Goal: Information Seeking & Learning: Find specific fact

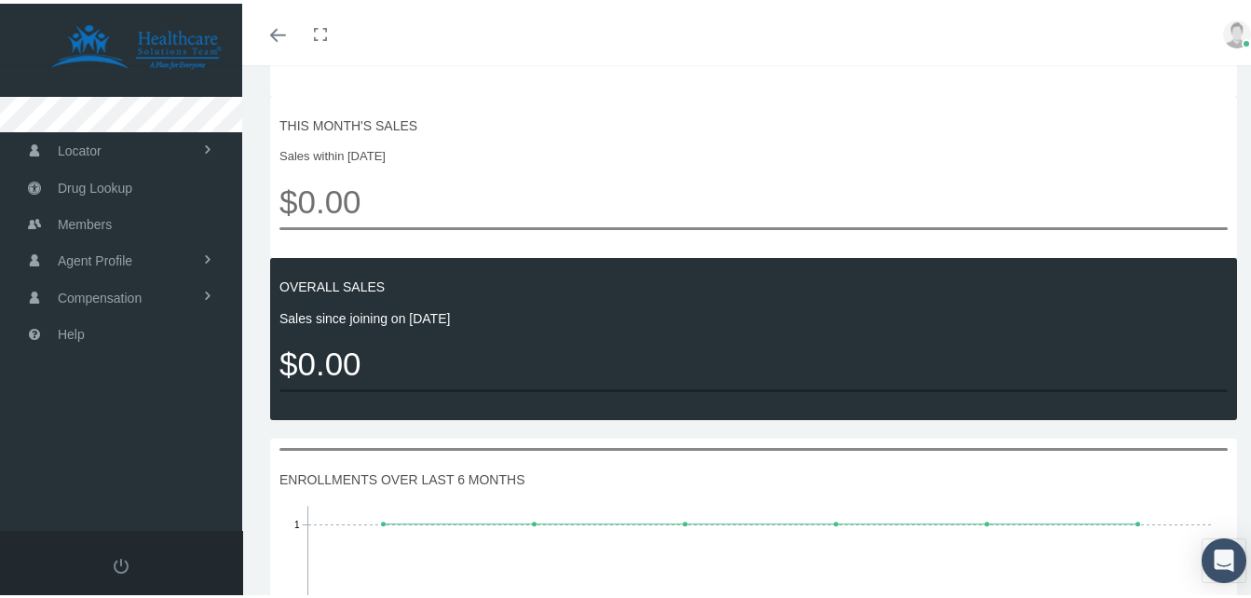
scroll to position [584, 0]
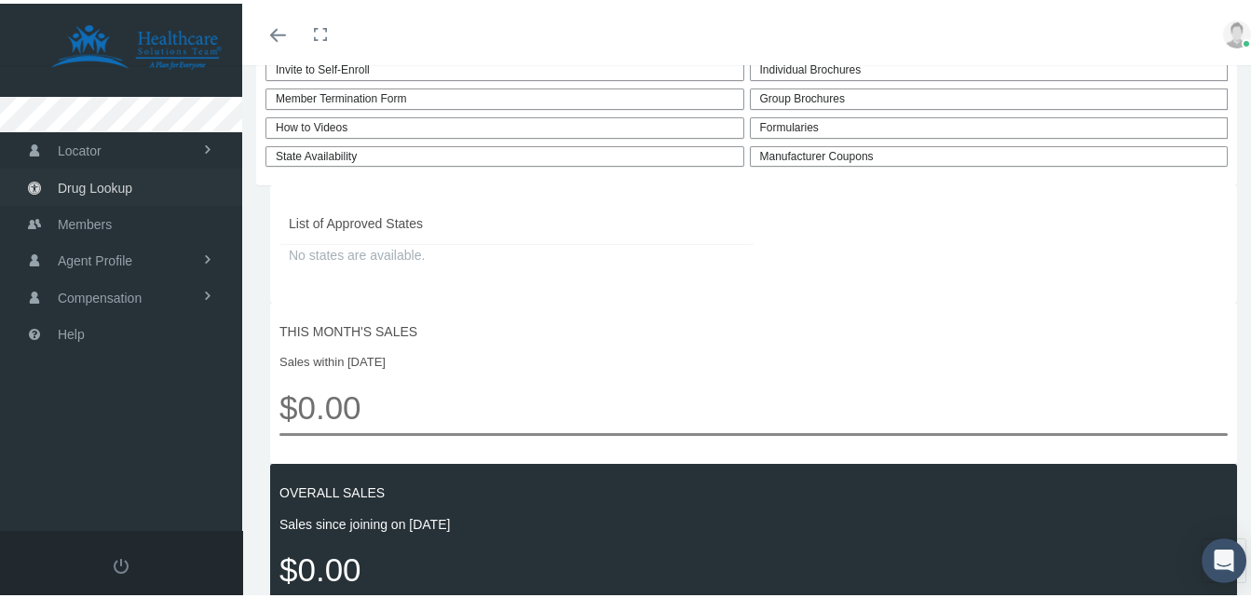
click at [88, 186] on span "Drug Lookup" at bounding box center [95, 184] width 75 height 35
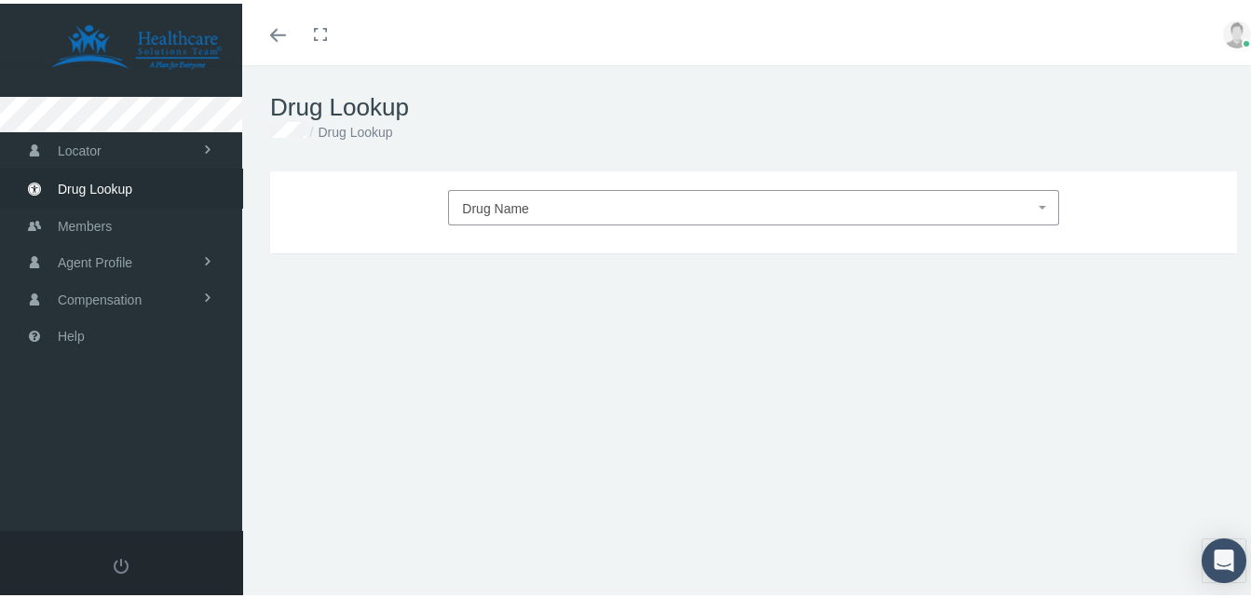
click at [621, 210] on span "Drug Name" at bounding box center [747, 205] width 571 height 24
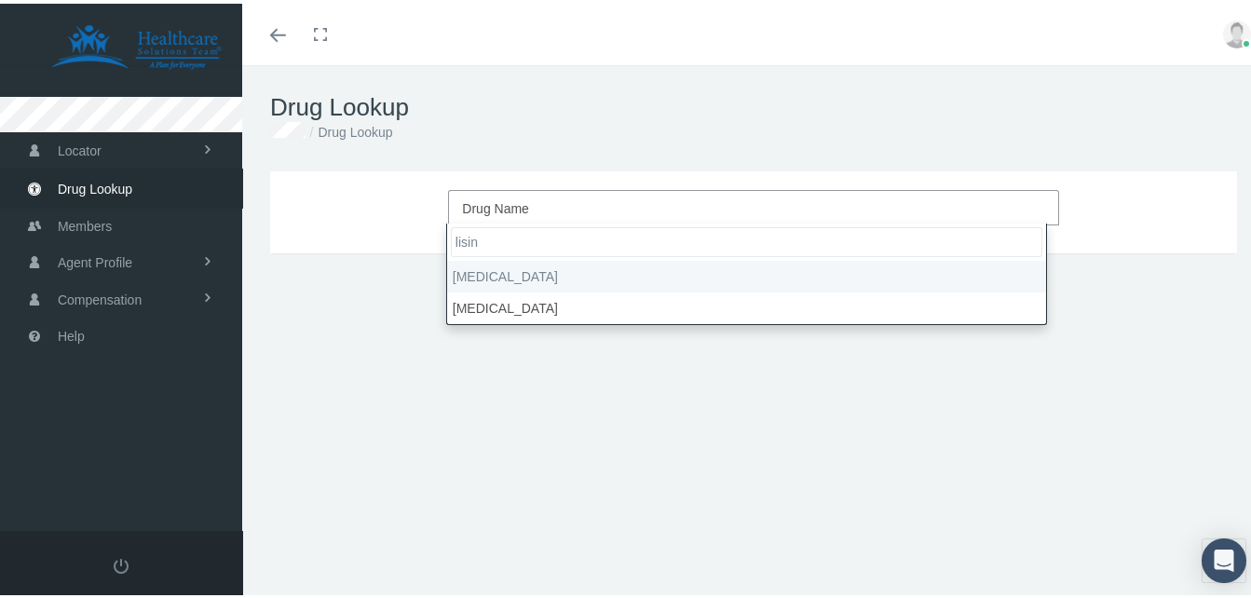
type input "lisin"
select select "Lisinopril"
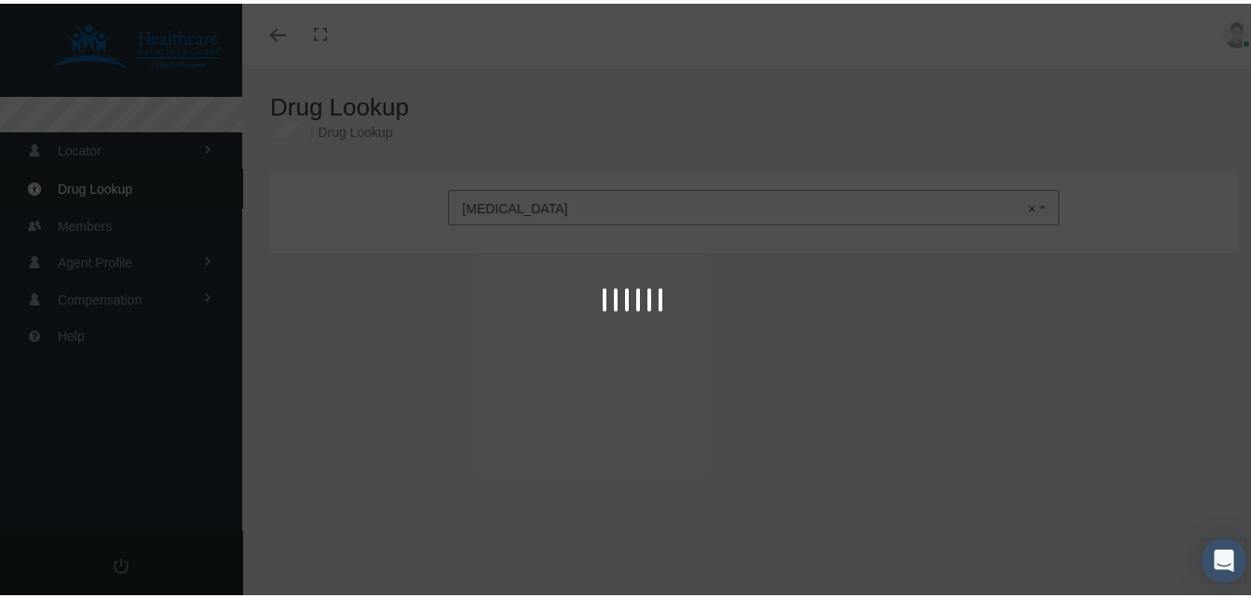
type input "30"
select select "Tablet"
select select "10 MG"
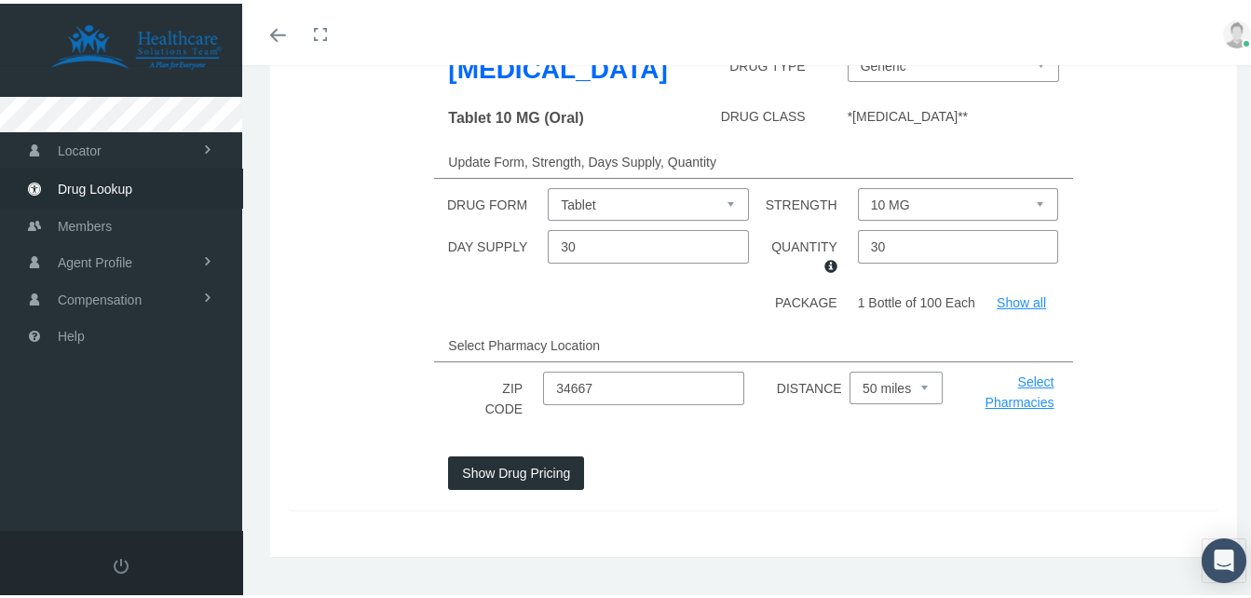
scroll to position [229, 0]
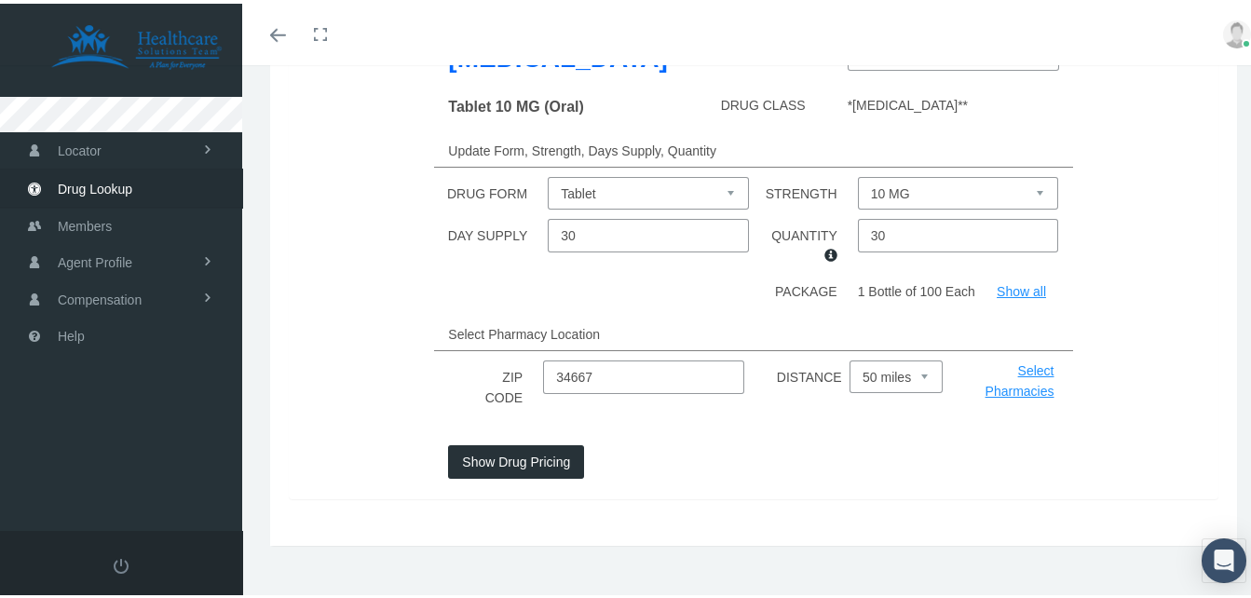
drag, startPoint x: 614, startPoint y: 356, endPoint x: 481, endPoint y: 362, distance: 132.4
click at [484, 362] on div "ZIP CODE 34667 DISTANCE Select 5 miles 10 miles 20 miles 30 miles 40 miles 50 m…" at bounding box center [753, 383] width 957 height 53
type input "32084"
click at [476, 445] on button "Show Drug Pricing" at bounding box center [516, 458] width 136 height 34
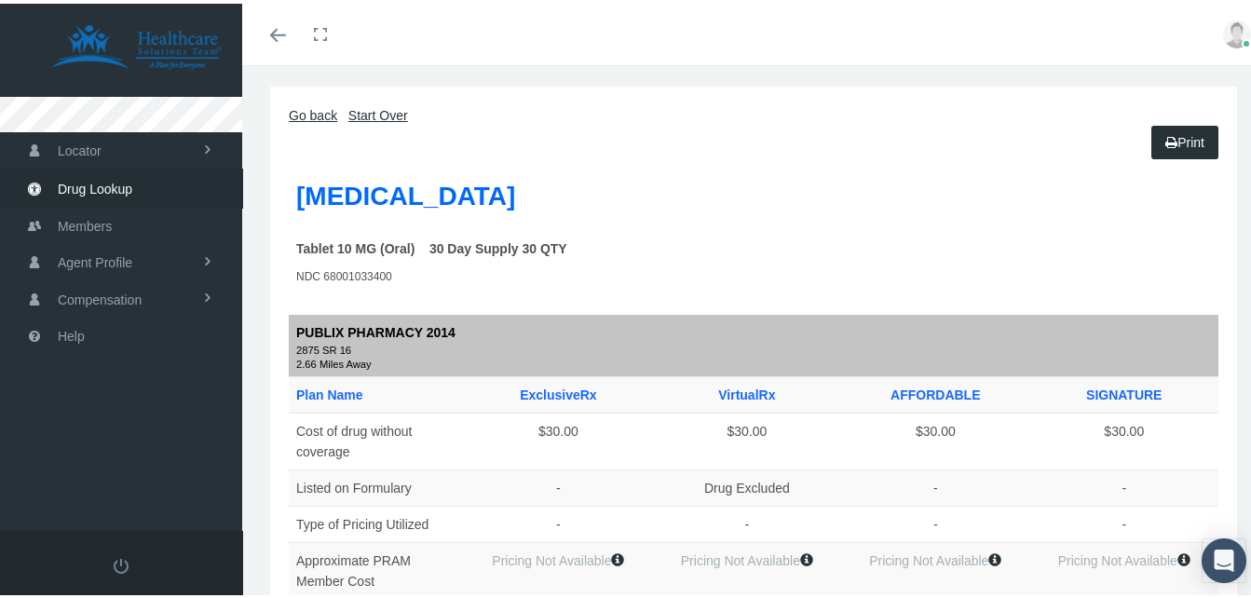
scroll to position [0, 0]
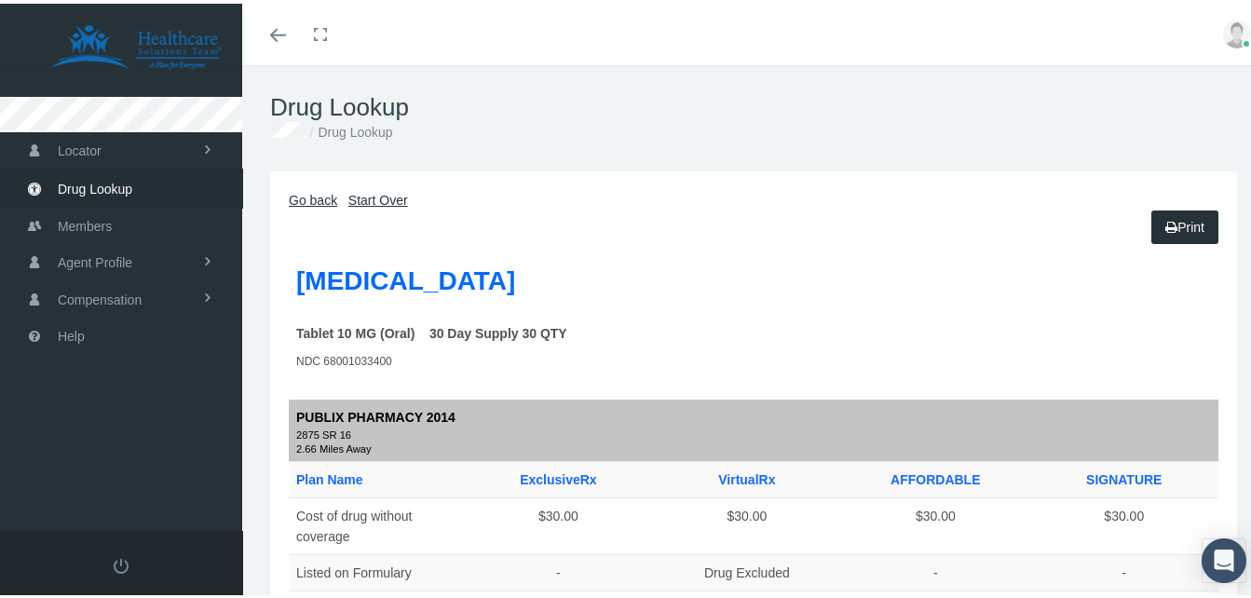
click at [309, 195] on link "Go back" at bounding box center [313, 196] width 48 height 15
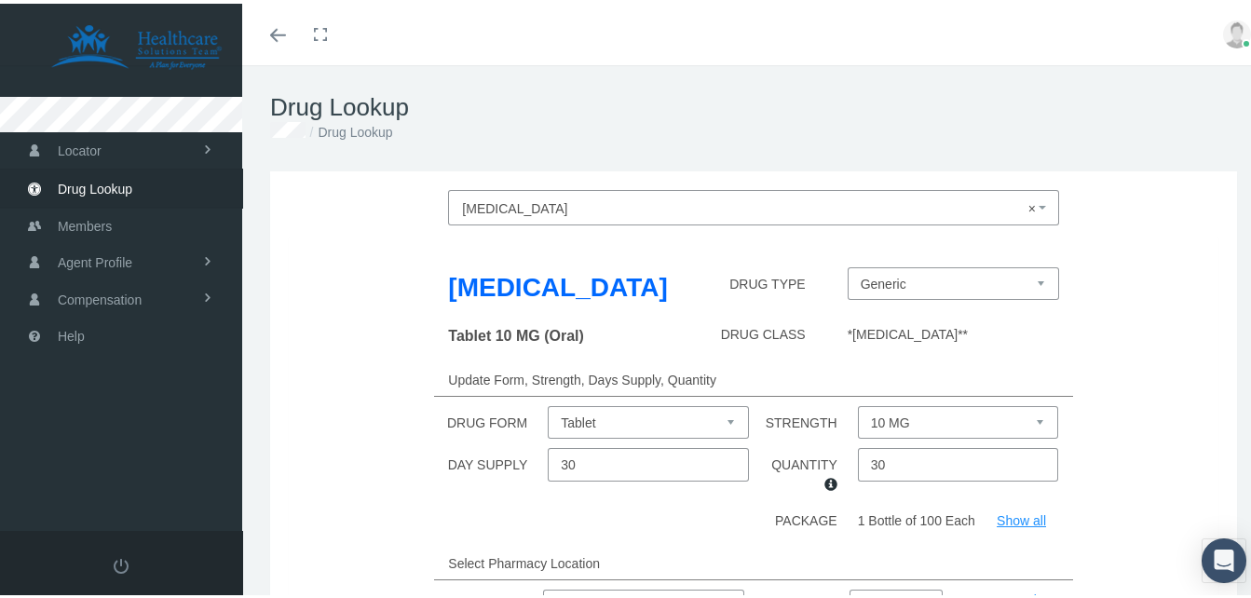
click at [374, 129] on li "Drug Lookup" at bounding box center [349, 128] width 88 height 20
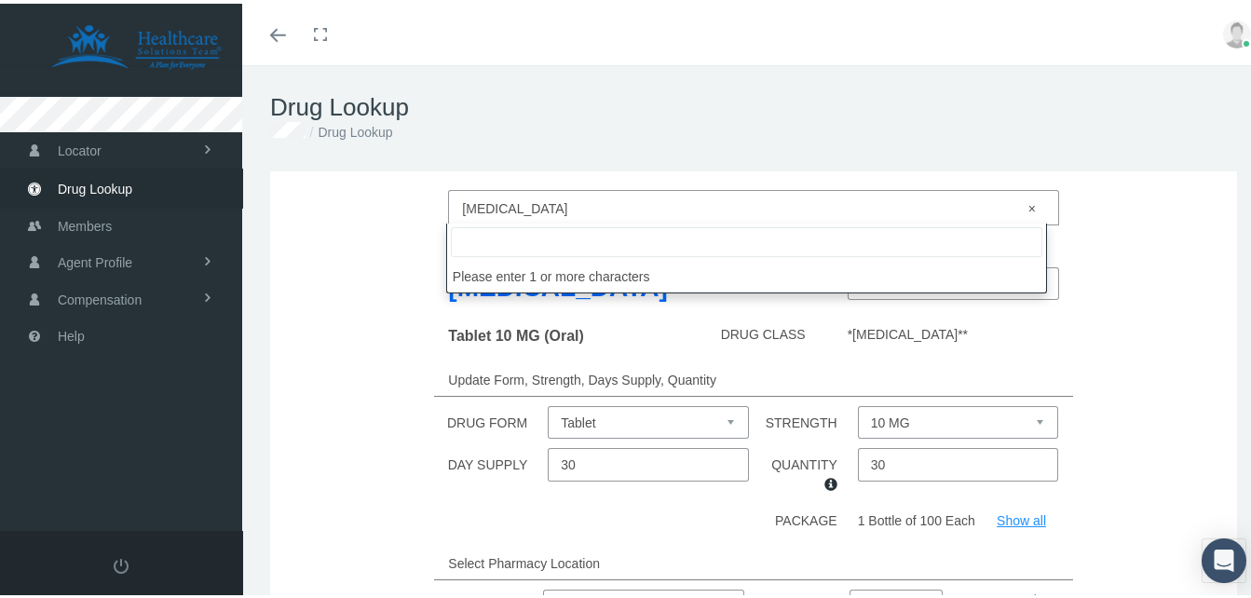
drag, startPoint x: 549, startPoint y: 201, endPoint x: 376, endPoint y: 191, distance: 173.5
click at [376, 191] on div "Lisinopril × Lisinopril" at bounding box center [753, 203] width 957 height 35
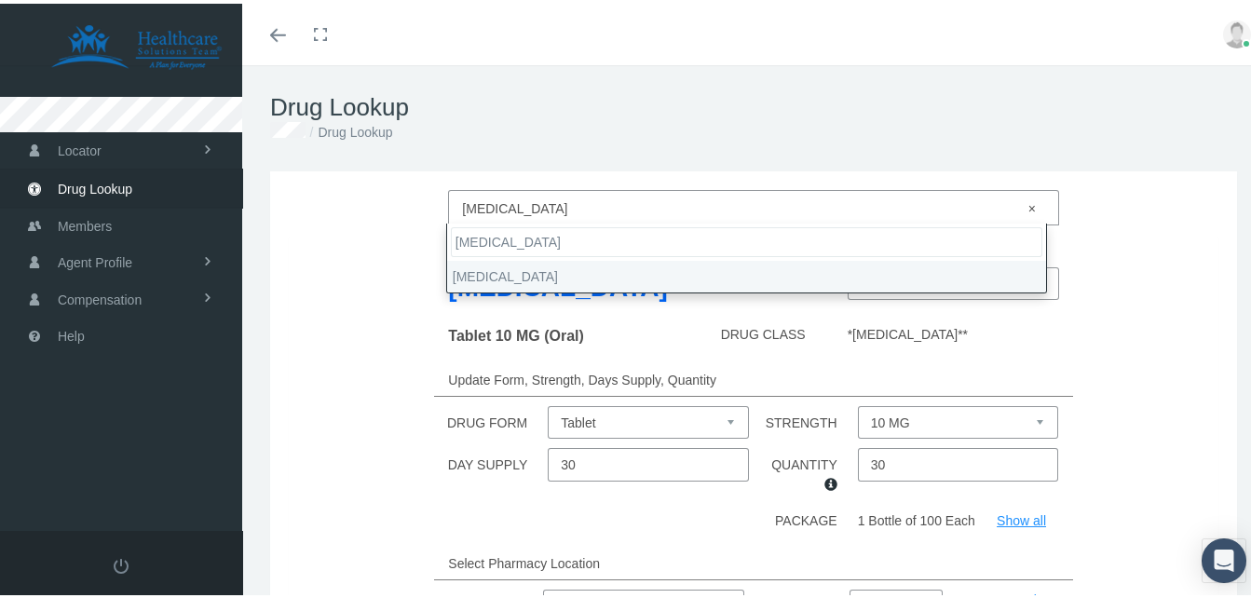
type input "zoloft"
select select "Zoloft"
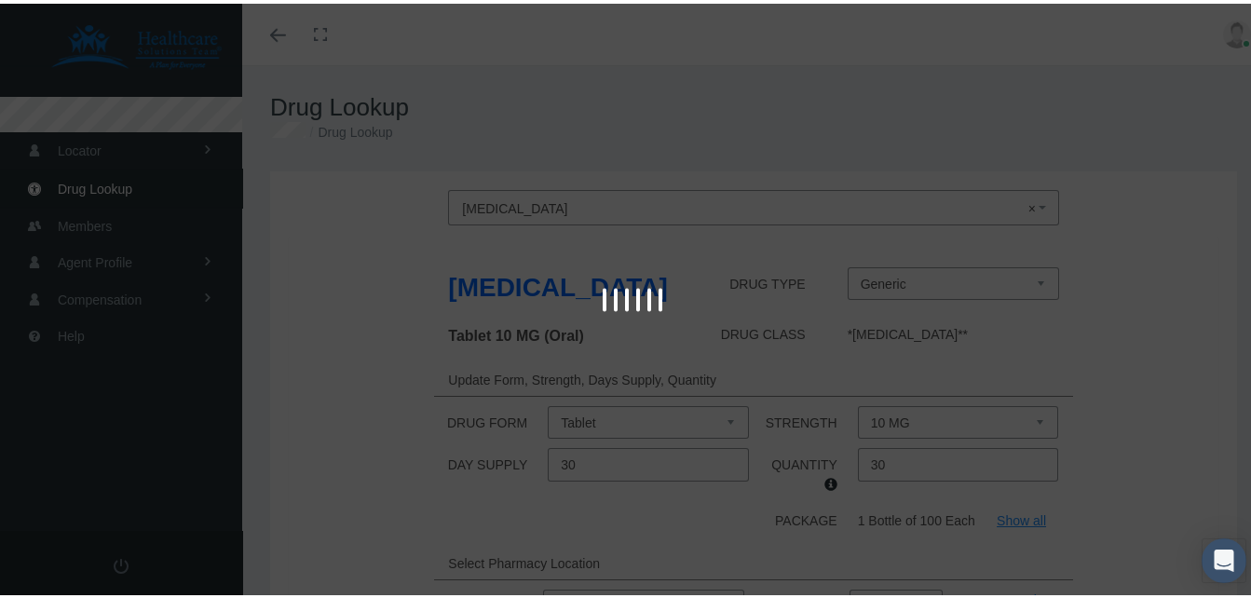
select select "100 MG"
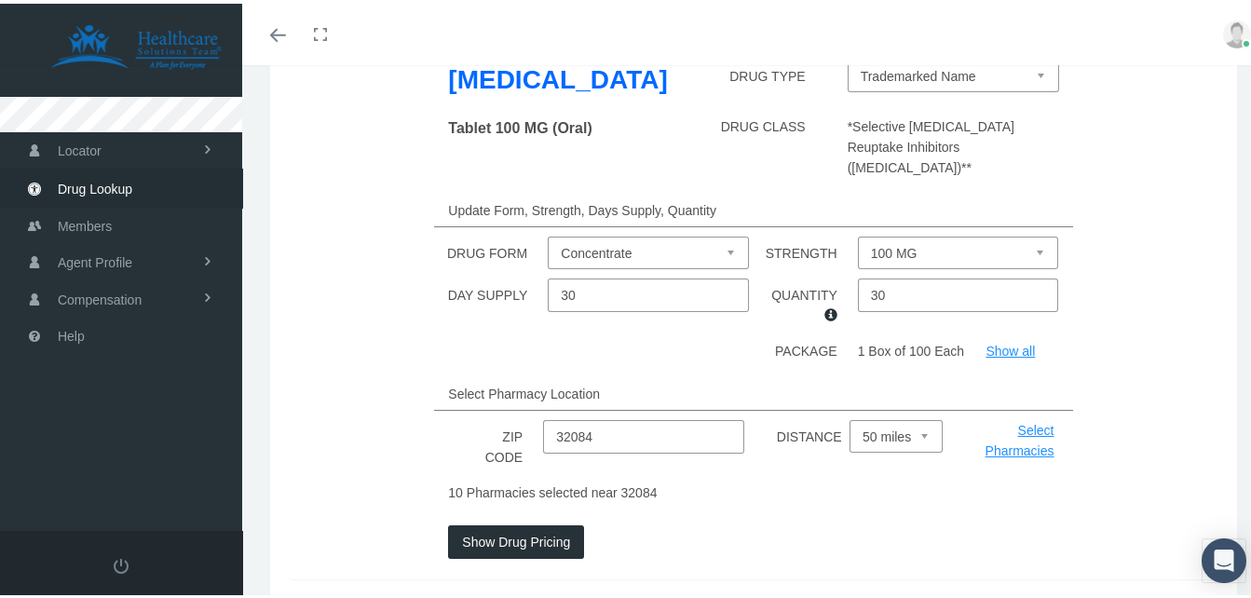
scroll to position [267, 0]
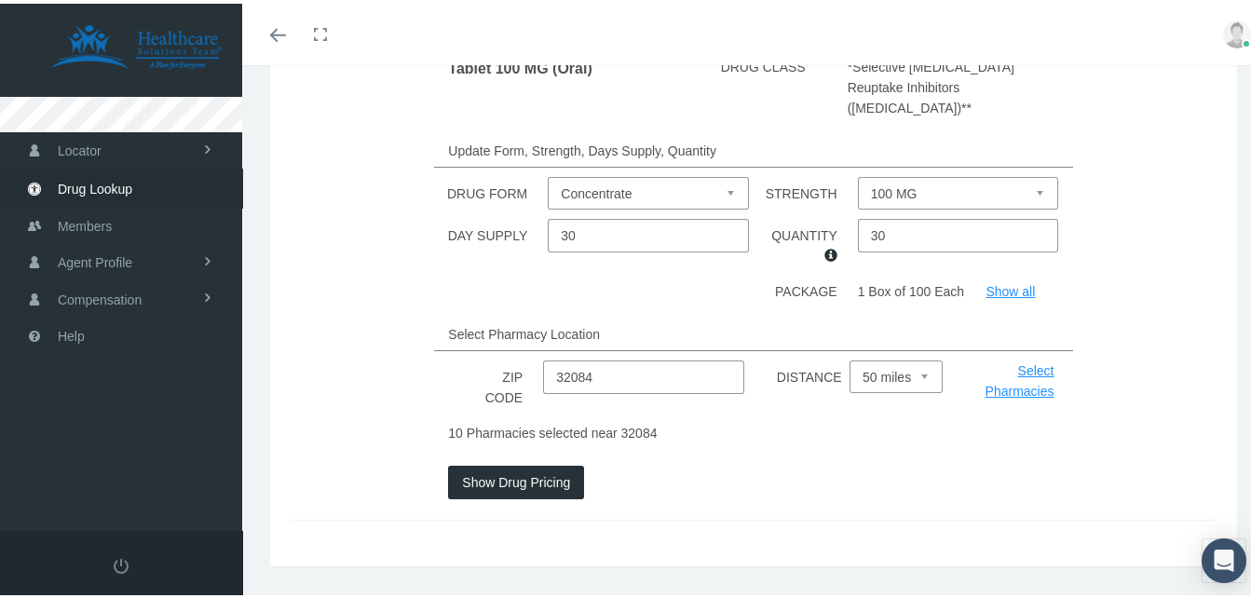
click at [526, 462] on button "Show Drug Pricing" at bounding box center [516, 479] width 136 height 34
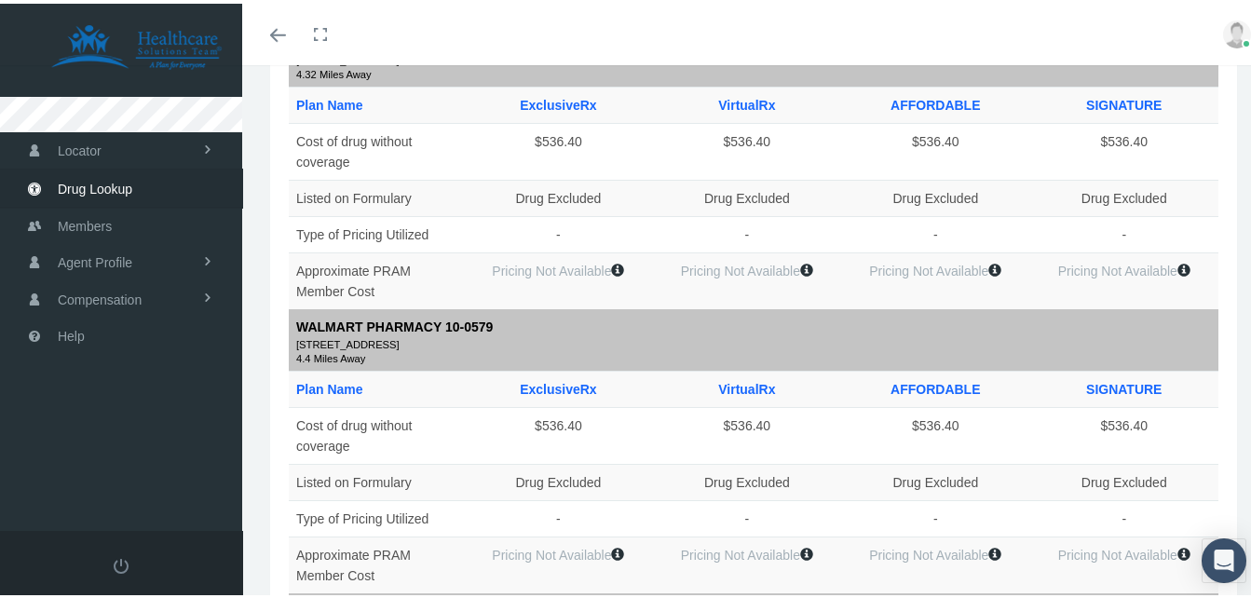
scroll to position [1265, 0]
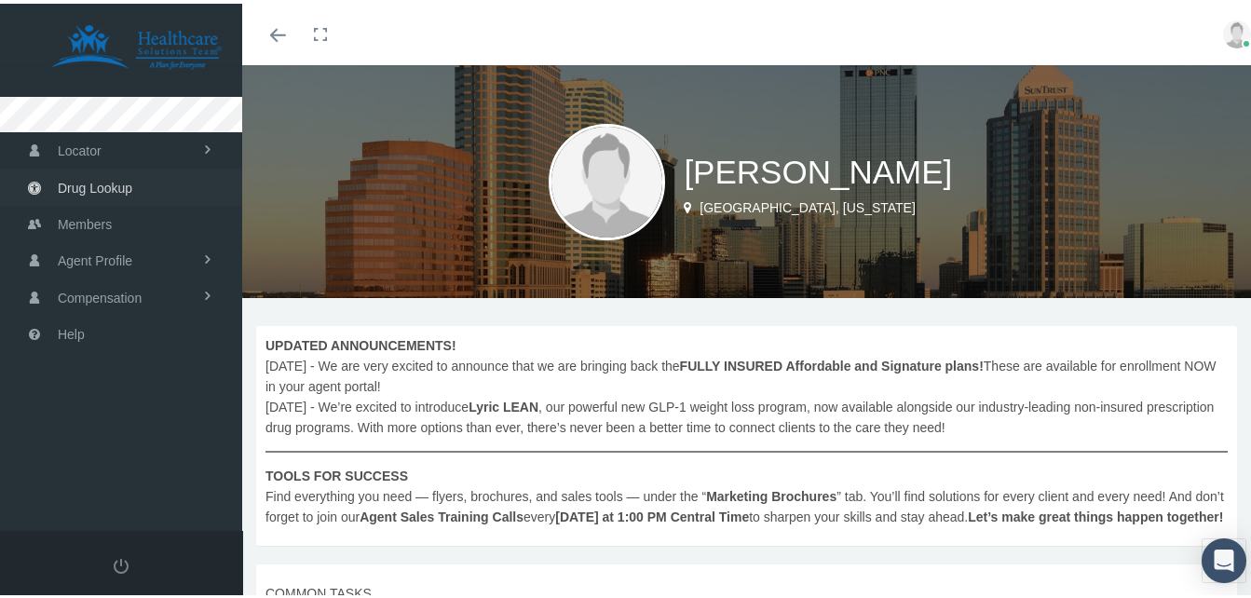
click at [75, 186] on span "Drug Lookup" at bounding box center [95, 184] width 75 height 35
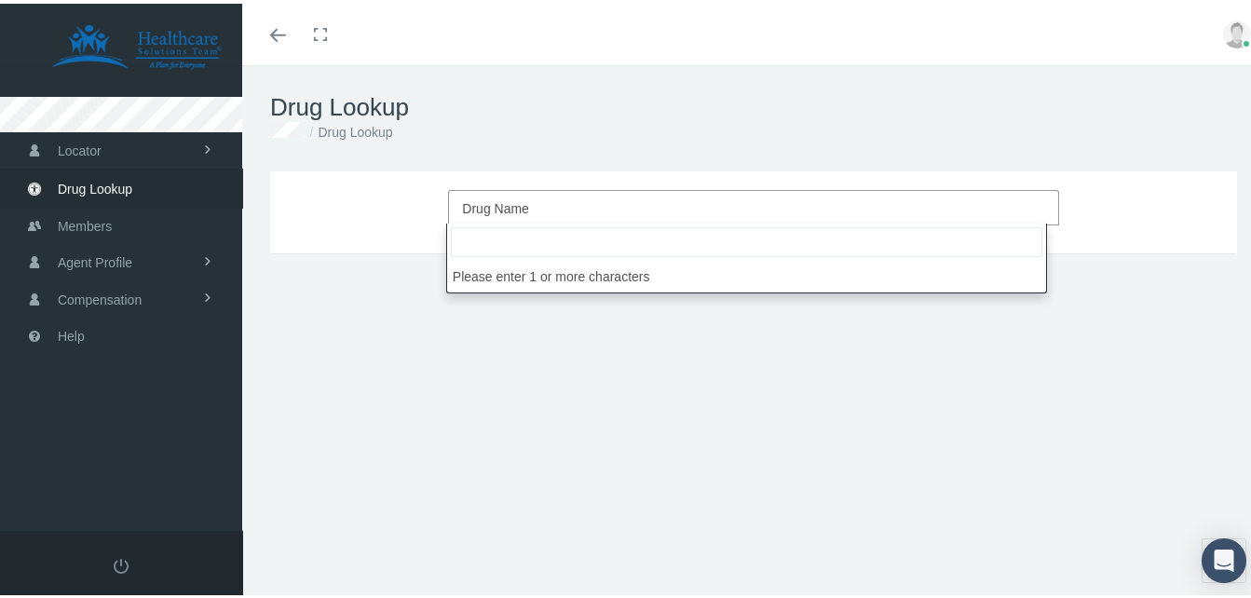
click at [543, 202] on span "Drug Name" at bounding box center [747, 205] width 571 height 24
type input "buspirone"
select select "busPIRone HCl"
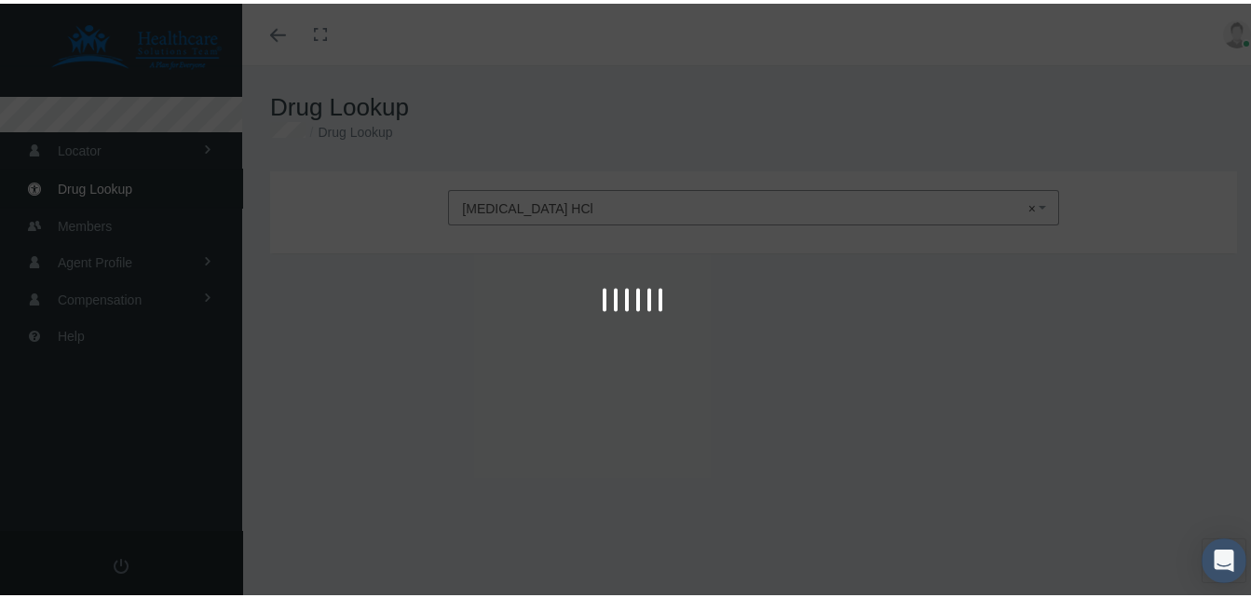
type input "30"
select select "Tablet"
select select "10 MG"
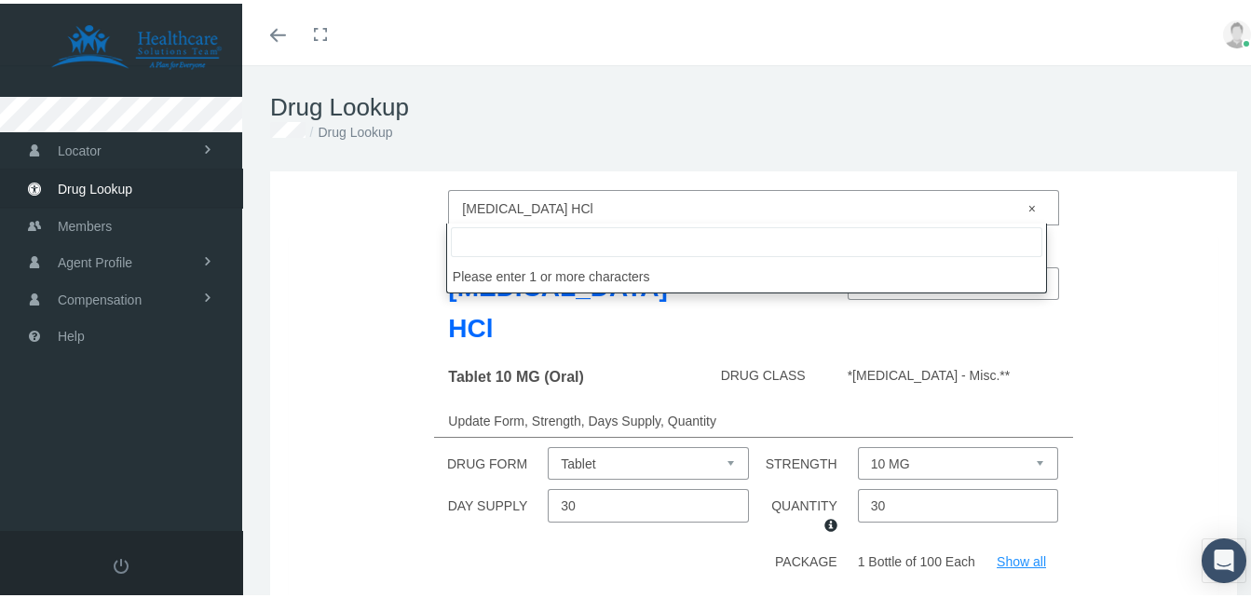
drag, startPoint x: 577, startPoint y: 193, endPoint x: 385, endPoint y: 192, distance: 192.8
click at [385, 192] on div "busPIRone HCl × busPIRone HCl" at bounding box center [753, 203] width 957 height 35
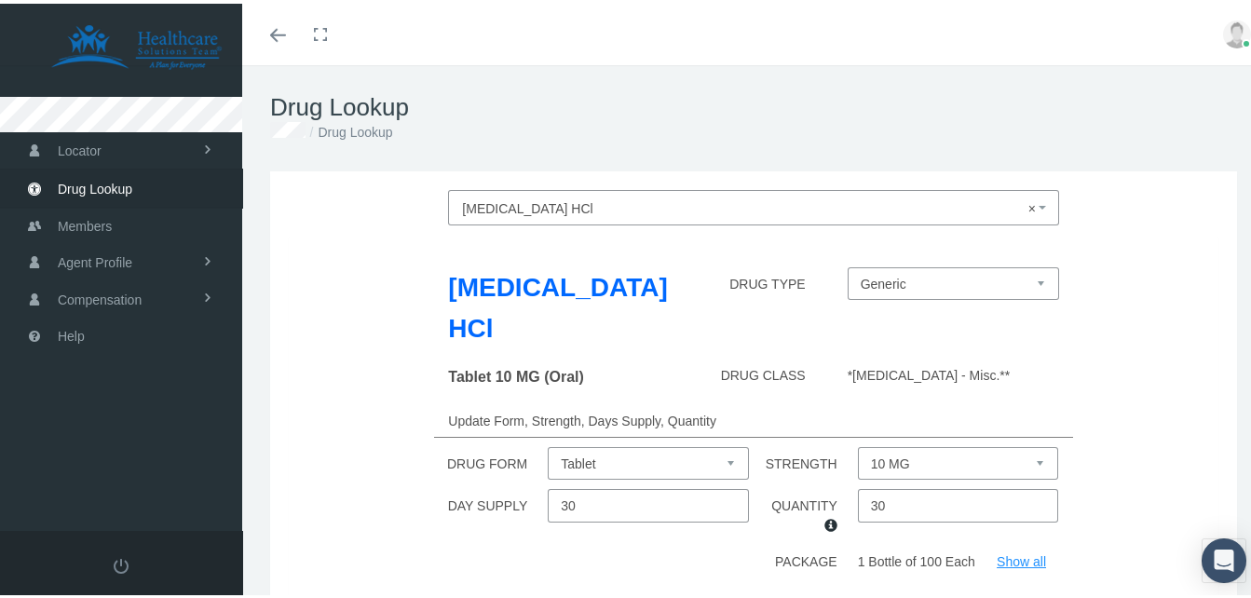
click at [438, 280] on div "busPIRone HCl" at bounding box center [553, 308] width 239 height 88
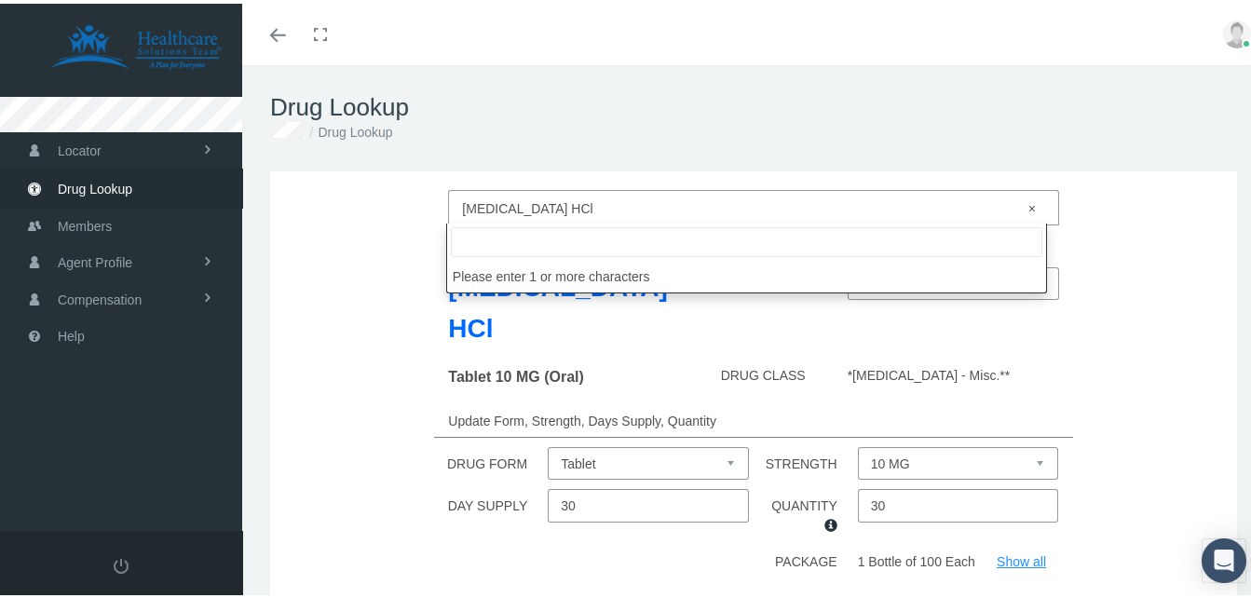
click at [617, 203] on span "× busPIRone HCl" at bounding box center [747, 205] width 571 height 24
type input "buspirone"
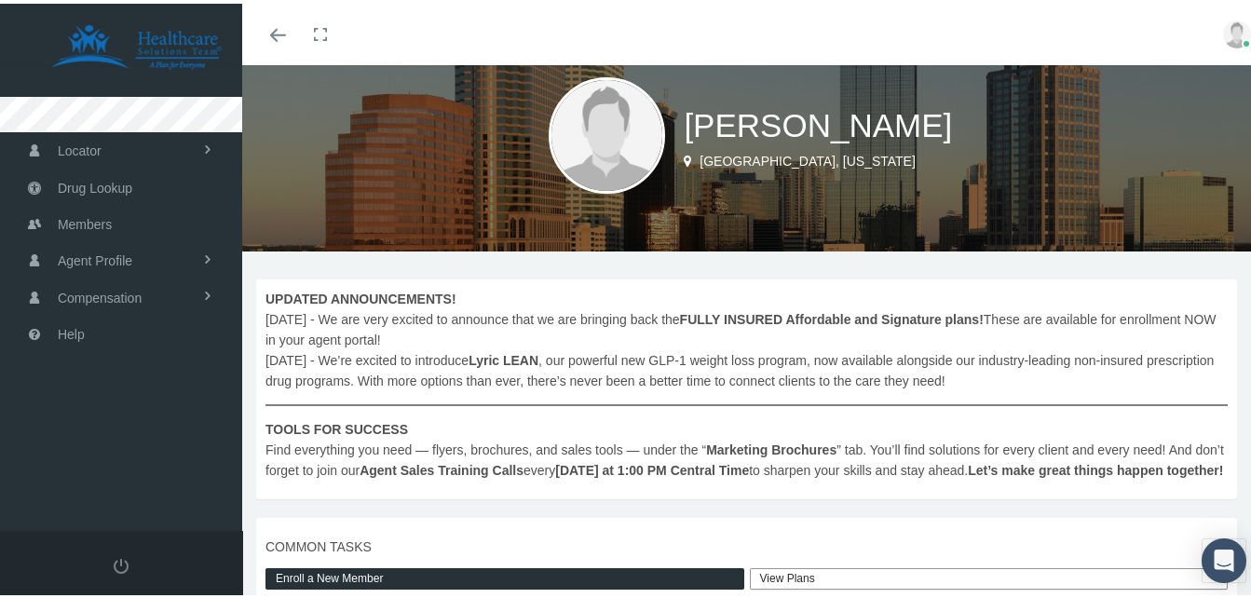
scroll to position [93, 0]
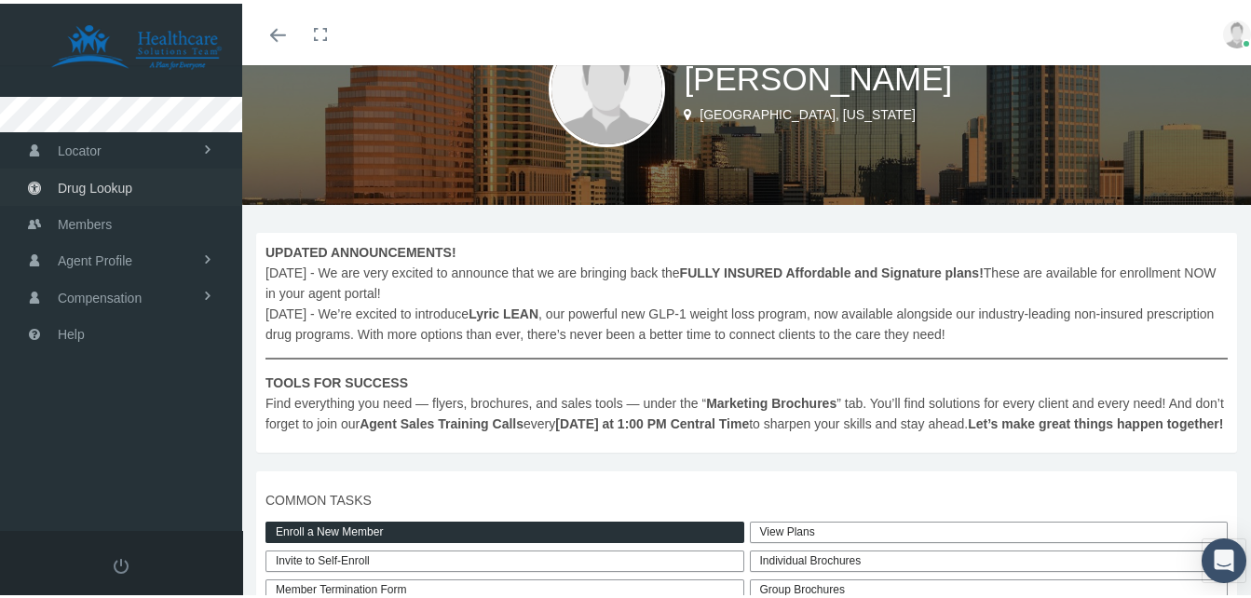
click at [114, 183] on span "Drug Lookup" at bounding box center [95, 184] width 75 height 35
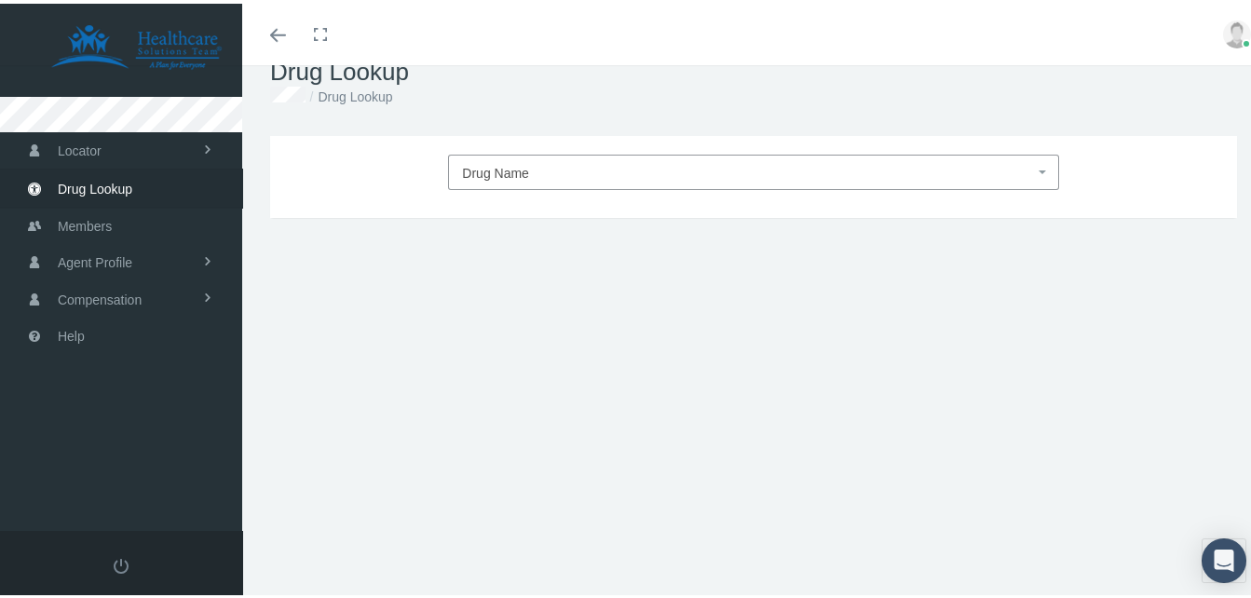
scroll to position [55, 0]
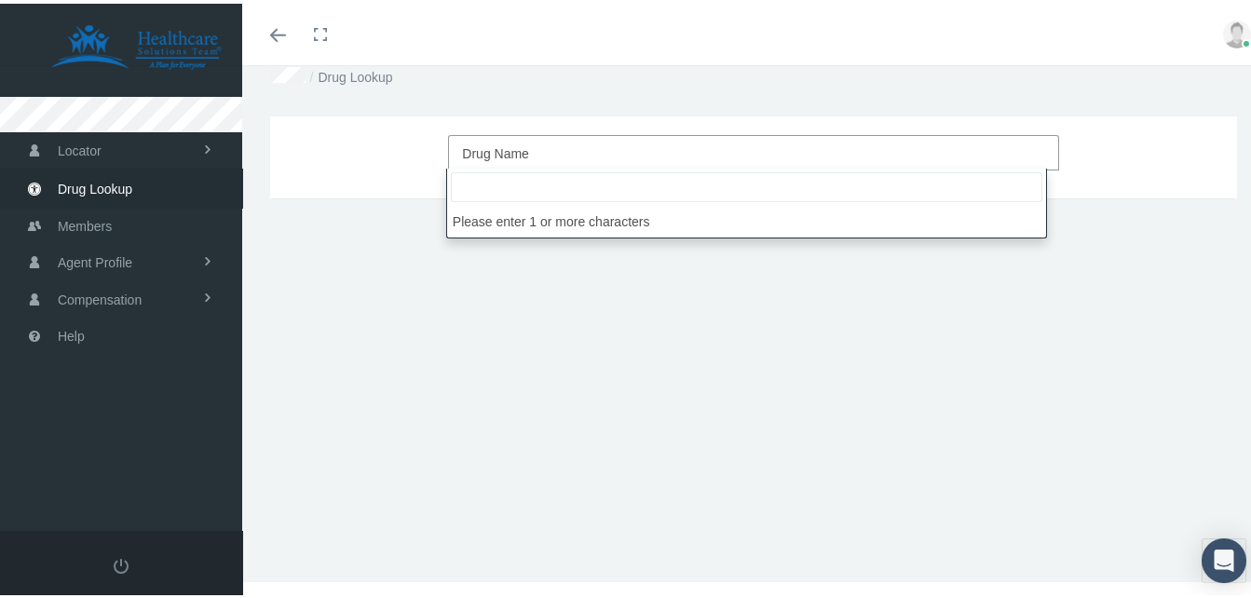
click at [565, 155] on span "Drug Name" at bounding box center [747, 150] width 571 height 24
click at [556, 189] on input "search" at bounding box center [746, 184] width 591 height 30
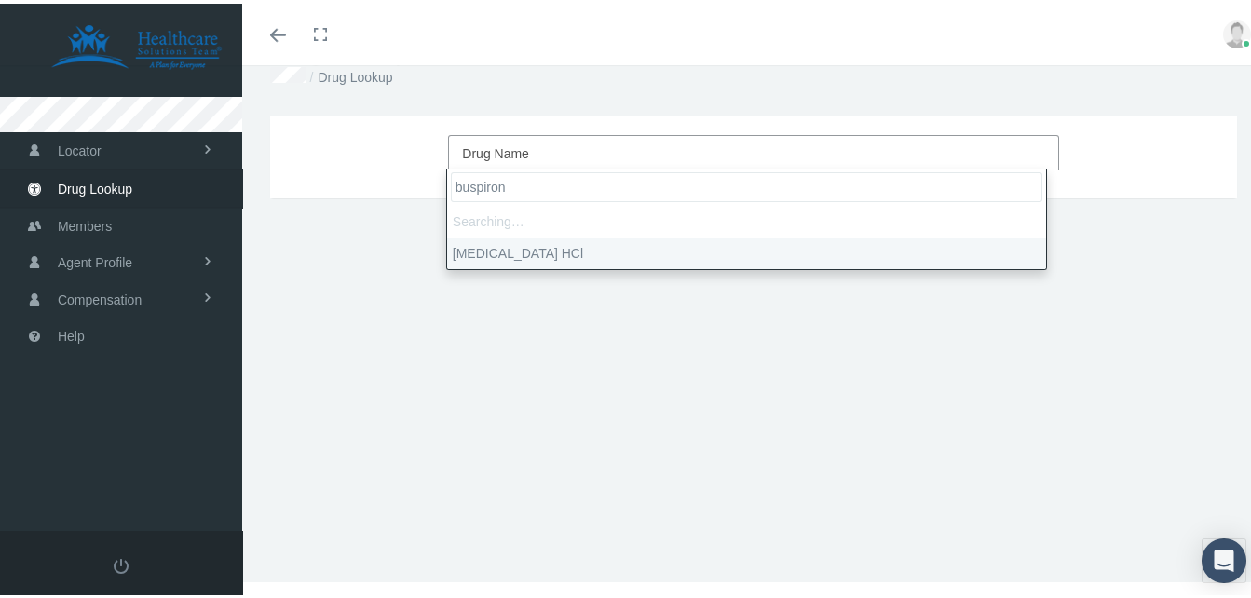
type input "buspirone"
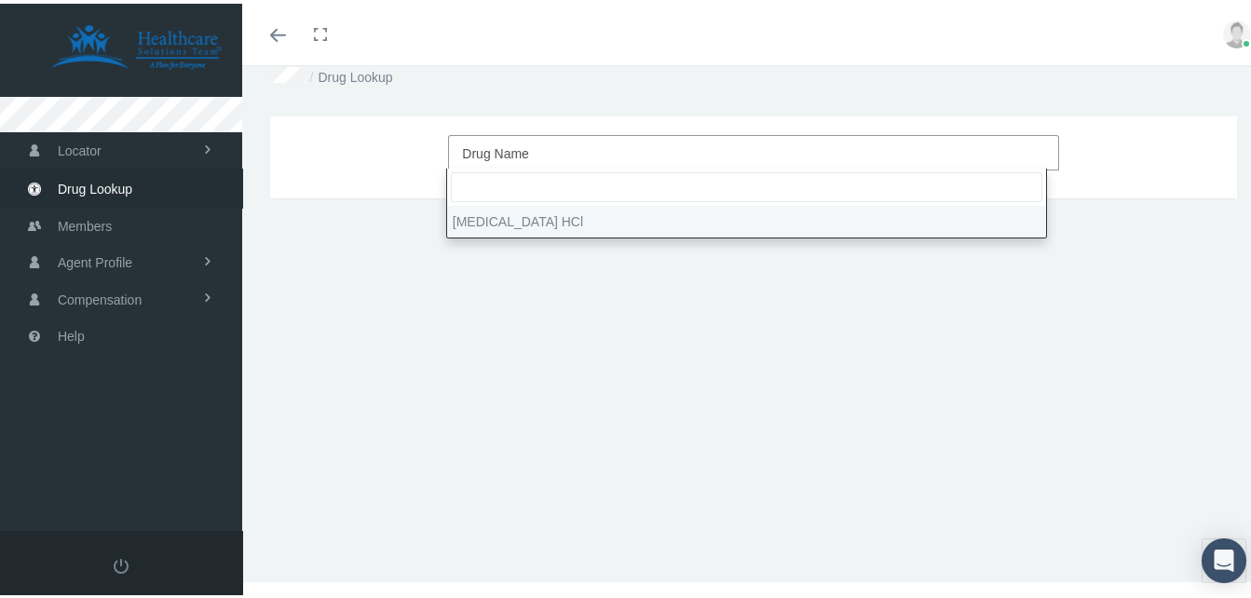
select select "busPIRone HCl"
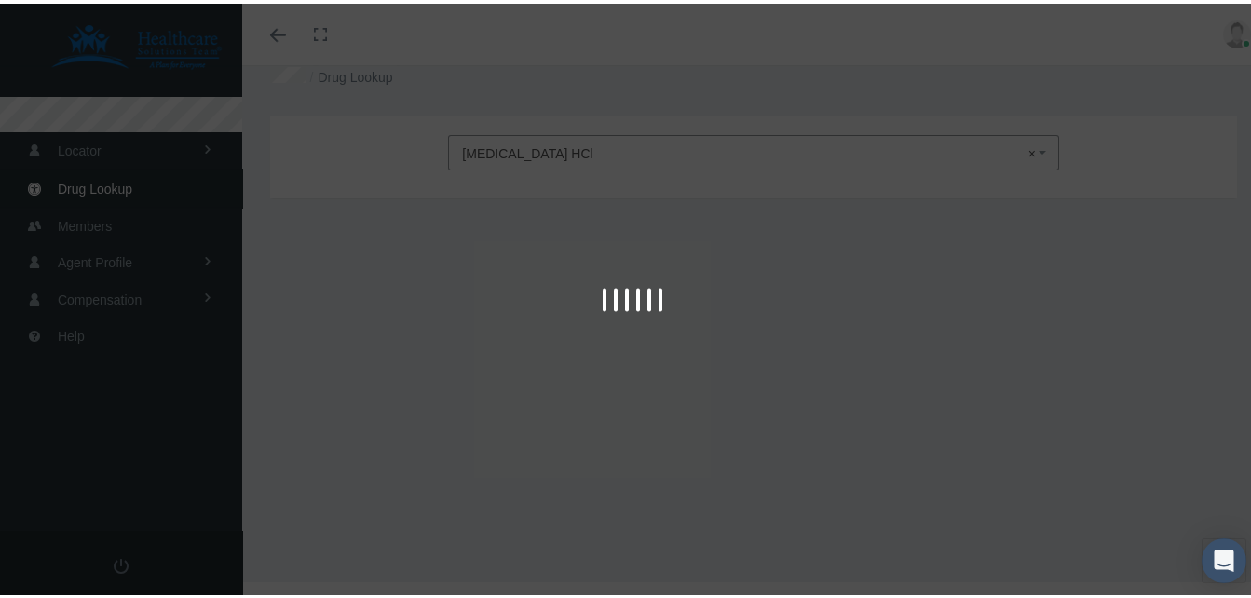
type input "30"
select select "Tablet"
select select "10 MG"
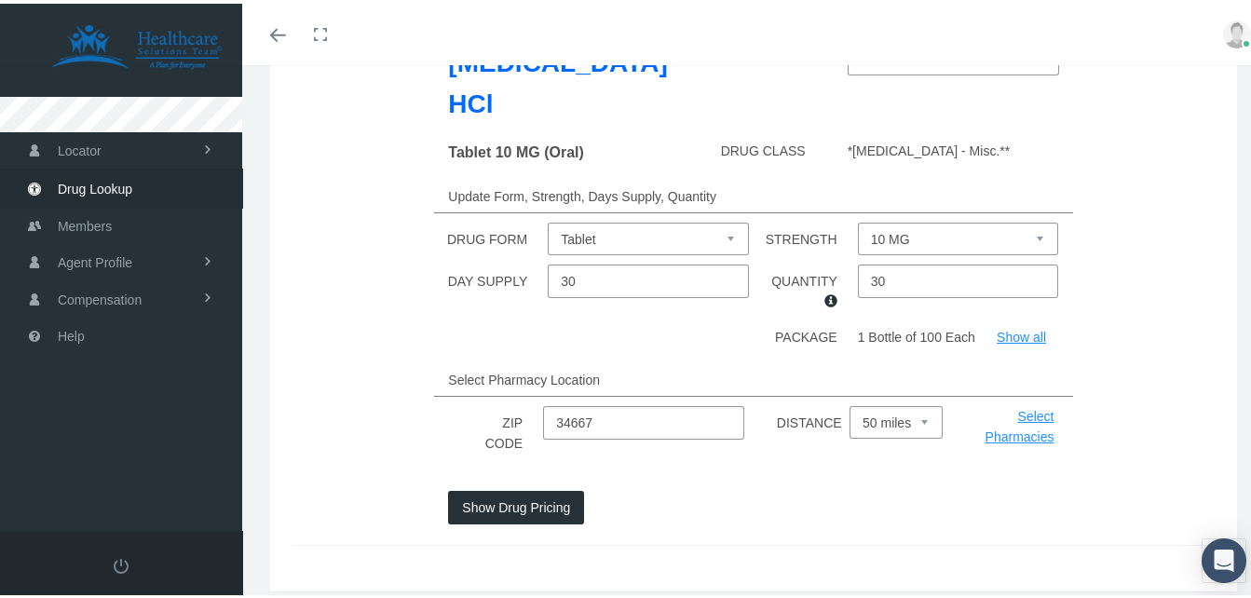
scroll to position [229, 0]
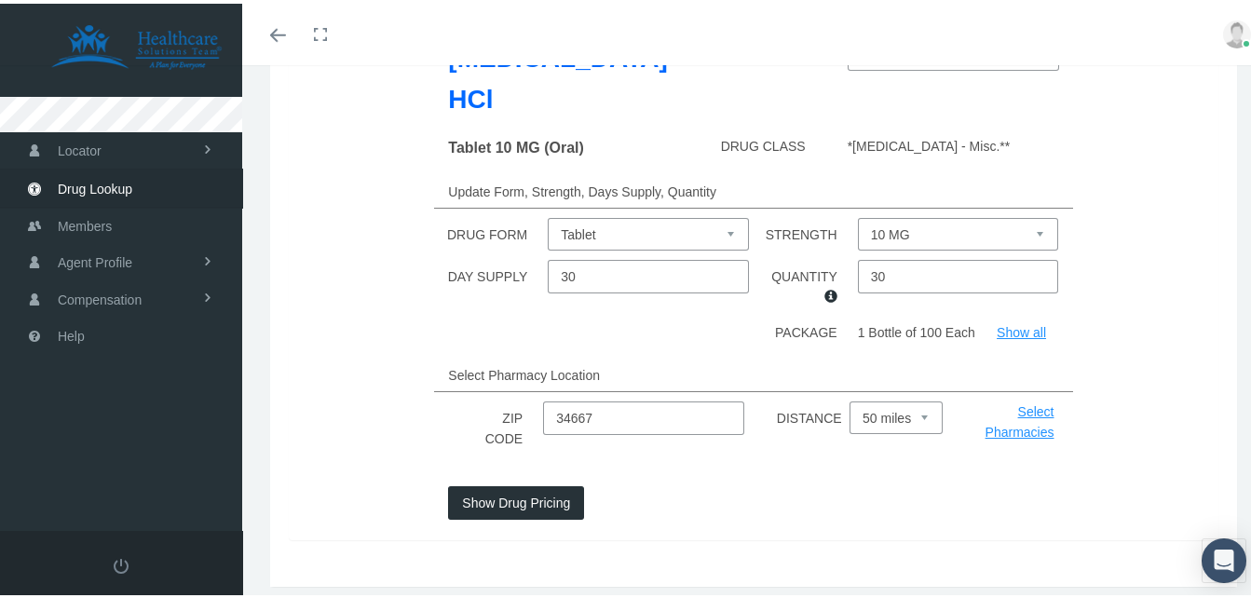
click at [619, 398] on input "34667" at bounding box center [643, 415] width 201 height 34
type input "32084"
click at [480, 482] on button "Show Drug Pricing" at bounding box center [516, 499] width 136 height 34
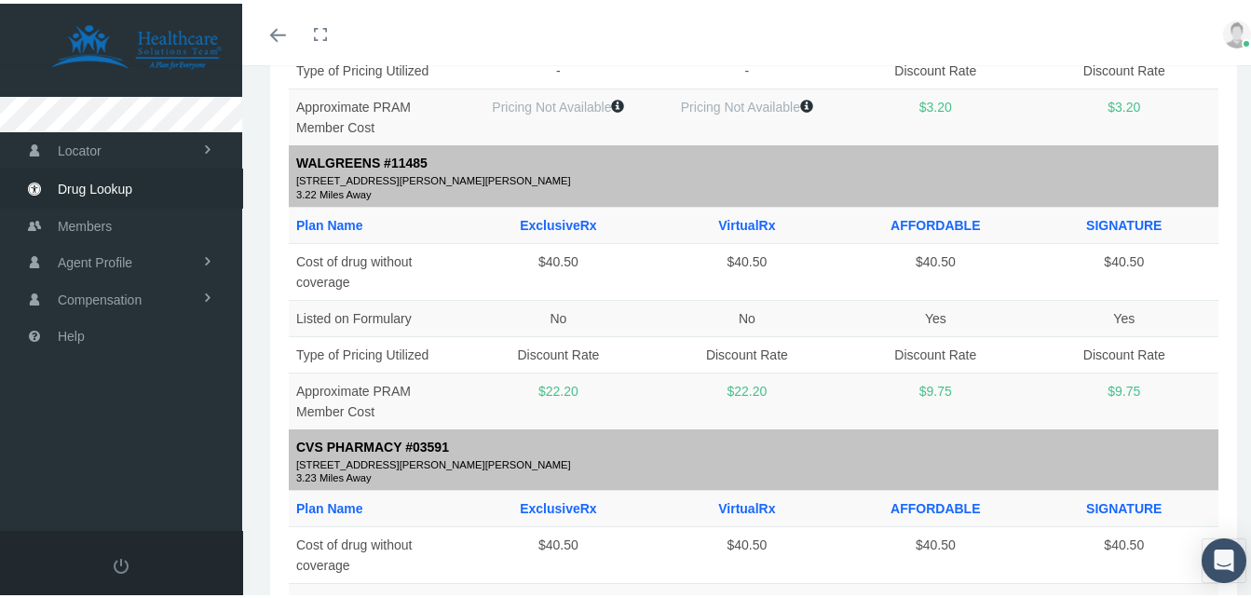
scroll to position [1999, 0]
